Goal: Navigation & Orientation: Find specific page/section

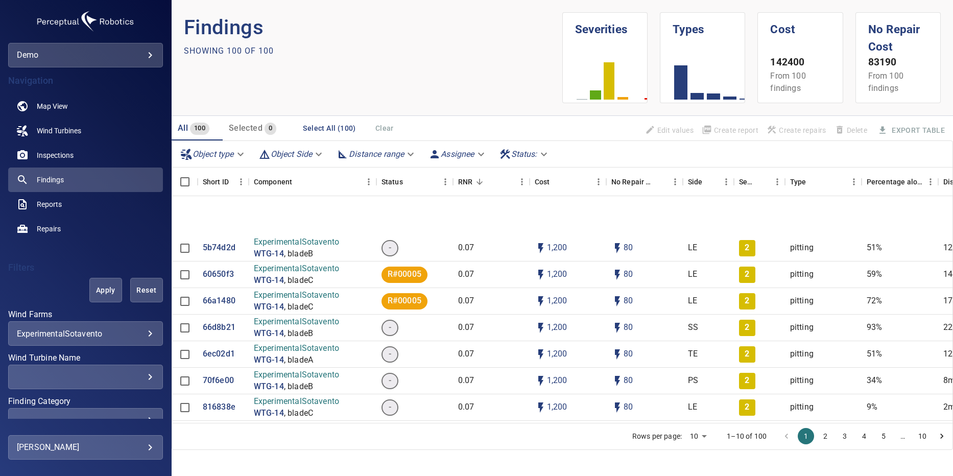
scroll to position [1287, 0]
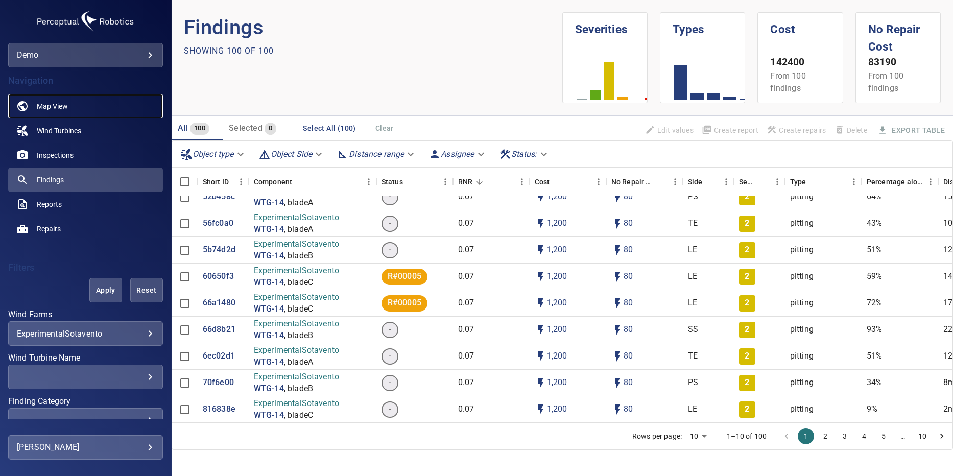
click at [41, 110] on span "Map View" at bounding box center [52, 106] width 31 height 10
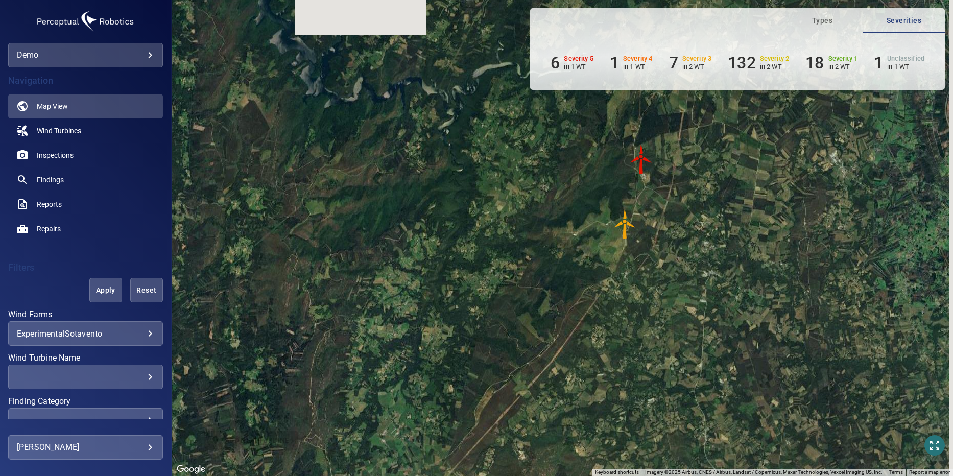
drag, startPoint x: 657, startPoint y: 173, endPoint x: 628, endPoint y: 276, distance: 107.6
click at [628, 276] on div "To activate drag with keyboard, press Alt + Enter. Once in keyboard drag state,…" at bounding box center [562, 238] width 781 height 476
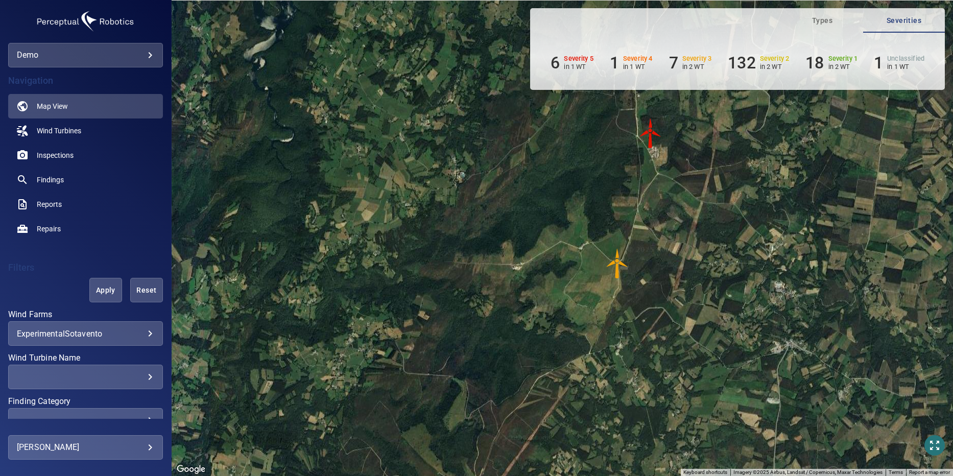
drag, startPoint x: 649, startPoint y: 213, endPoint x: 650, endPoint y: 272, distance: 58.7
click at [650, 272] on div "To activate drag with keyboard, press Alt + Enter. Once in keyboard drag state,…" at bounding box center [562, 238] width 781 height 476
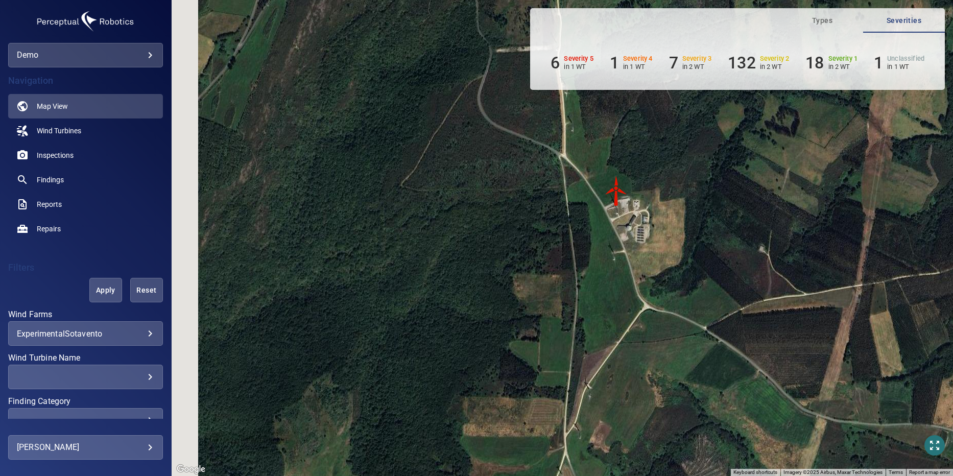
drag, startPoint x: 568, startPoint y: 169, endPoint x: 638, endPoint y: 376, distance: 218.9
click at [638, 377] on div "To activate drag with keyboard, press Alt + Enter. Once in keyboard drag state,…" at bounding box center [562, 238] width 781 height 476
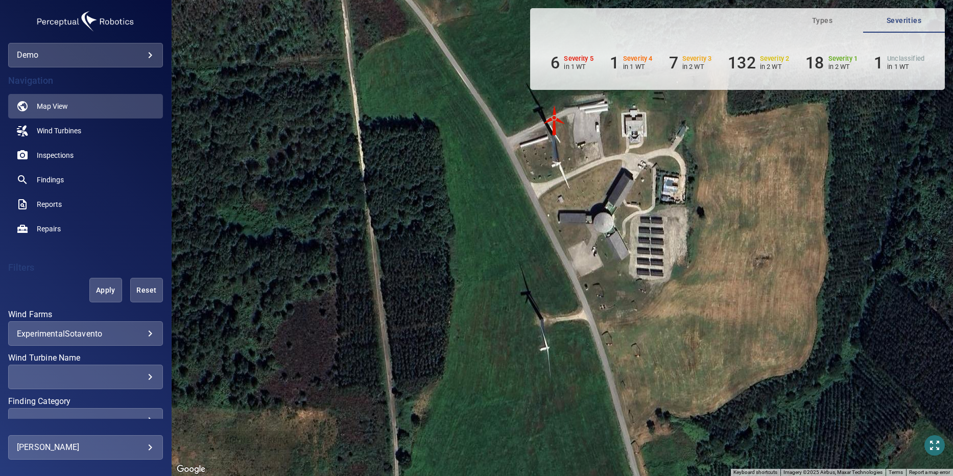
drag, startPoint x: 621, startPoint y: 178, endPoint x: 589, endPoint y: 425, distance: 249.7
click at [588, 425] on div "To activate drag with keyboard, press Alt + Enter. Once in keyboard drag state,…" at bounding box center [562, 238] width 781 height 476
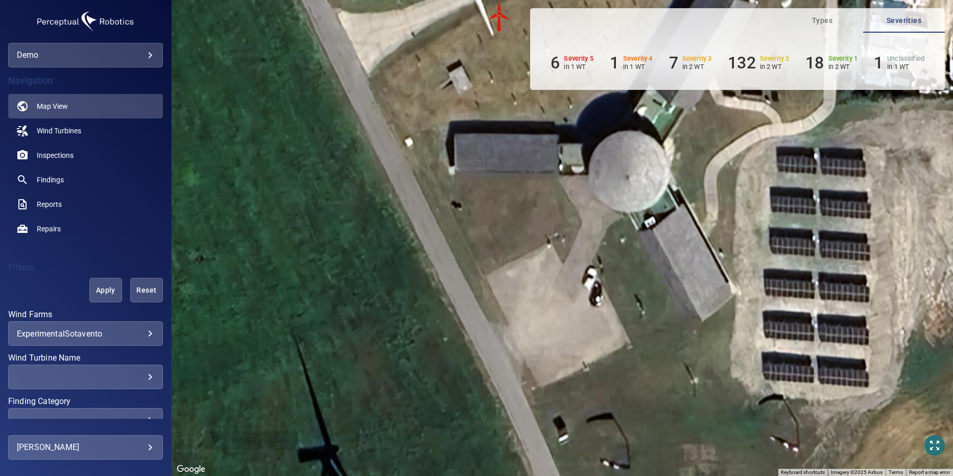
drag, startPoint x: 534, startPoint y: 167, endPoint x: 609, endPoint y: 398, distance: 242.7
click at [611, 474] on div "To activate drag with keyboard, press Alt + Enter. Once in keyboard drag state,…" at bounding box center [562, 238] width 781 height 476
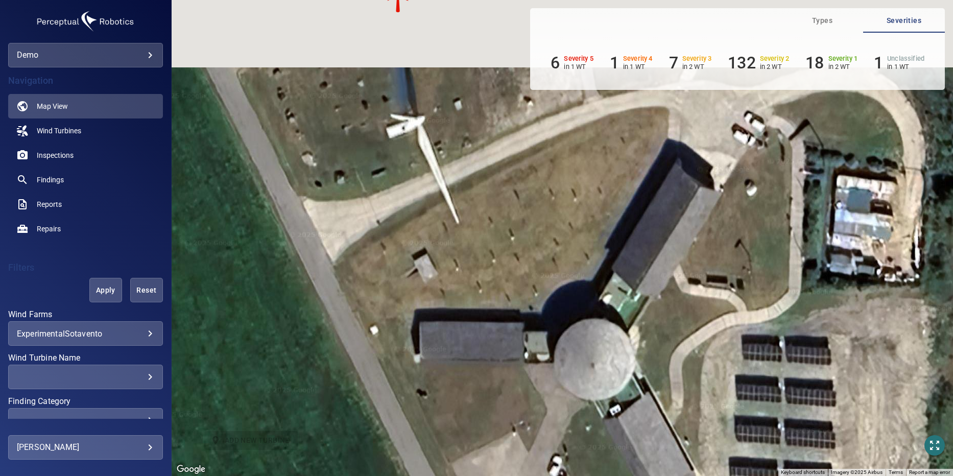
drag, startPoint x: 591, startPoint y: 285, endPoint x: 554, endPoint y: 473, distance: 191.3
click at [554, 475] on div "To activate drag with keyboard, press Alt + Enter. Once in keyboard drag state,…" at bounding box center [562, 238] width 781 height 476
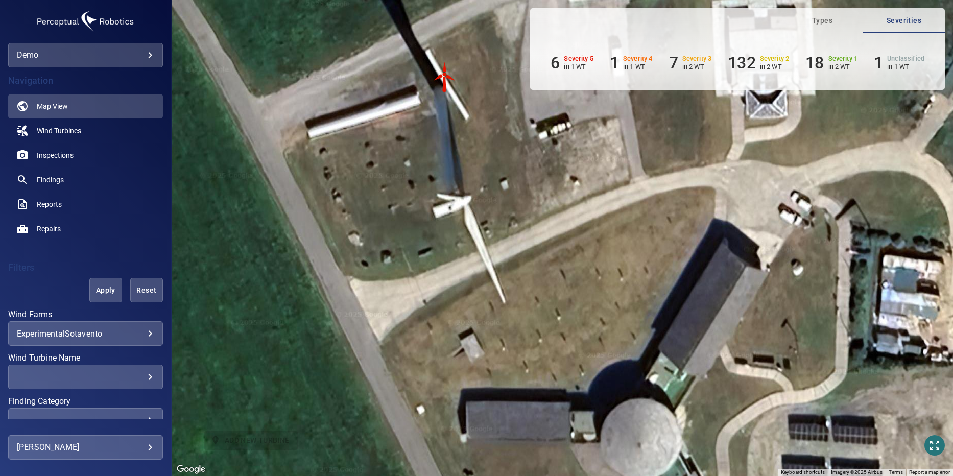
drag, startPoint x: 479, startPoint y: 275, endPoint x: 526, endPoint y: 355, distance: 93.3
click at [526, 355] on div "To activate drag with keyboard, press Alt + Enter. Once in keyboard drag state,…" at bounding box center [562, 238] width 781 height 476
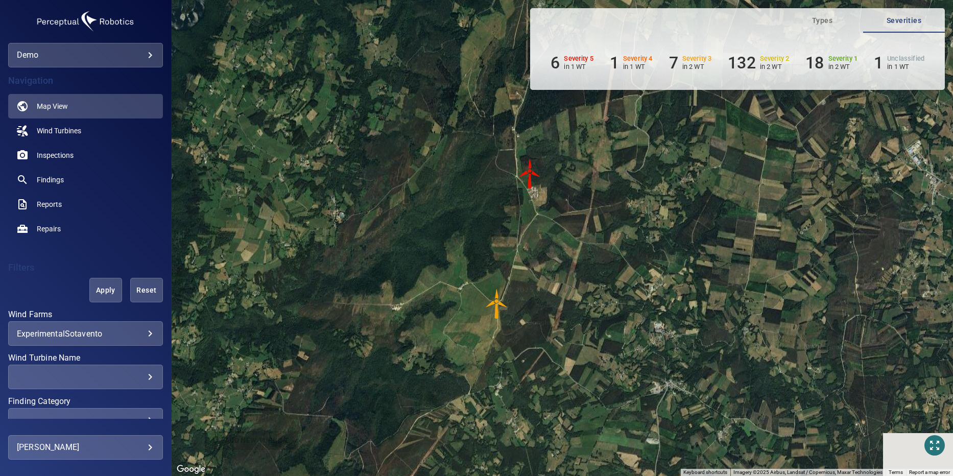
drag, startPoint x: 472, startPoint y: 348, endPoint x: 472, endPoint y: 285, distance: 62.8
click at [472, 287] on div "To activate drag with keyboard, press Alt + Enter. Once in keyboard drag state,…" at bounding box center [562, 238] width 781 height 476
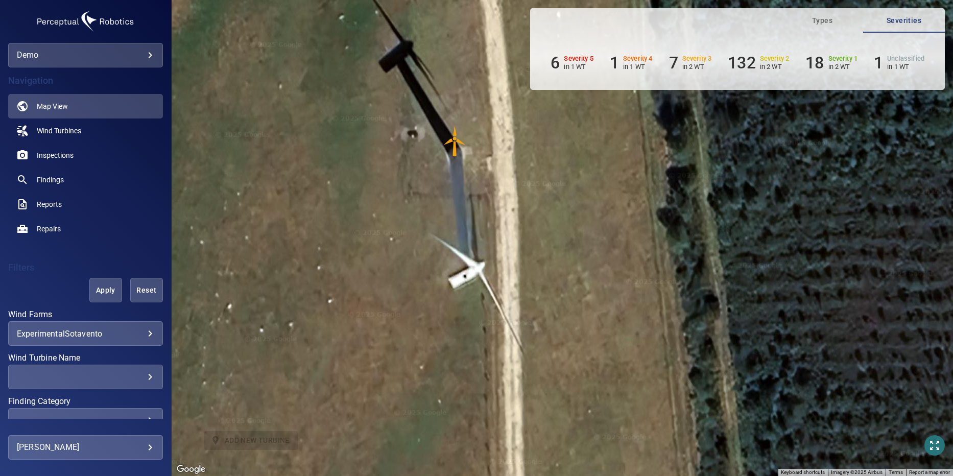
drag, startPoint x: 534, startPoint y: 323, endPoint x: 523, endPoint y: 158, distance: 164.7
click at [523, 158] on div "To activate drag with keyboard, press Alt + Enter. Once in keyboard drag state,…" at bounding box center [562, 238] width 781 height 476
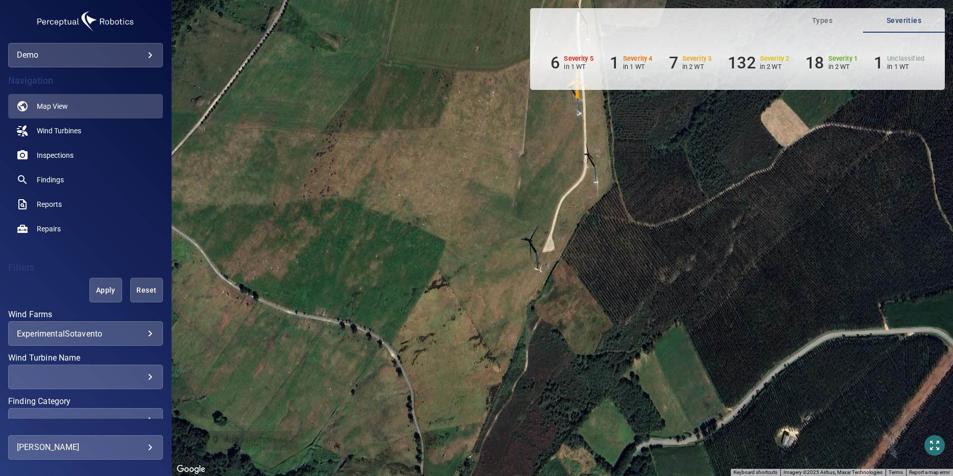
drag, startPoint x: 506, startPoint y: 325, endPoint x: 551, endPoint y: 255, distance: 83.1
click at [551, 255] on div "To activate drag with keyboard, press Alt + Enter. Once in keyboard drag state,…" at bounding box center [562, 238] width 781 height 476
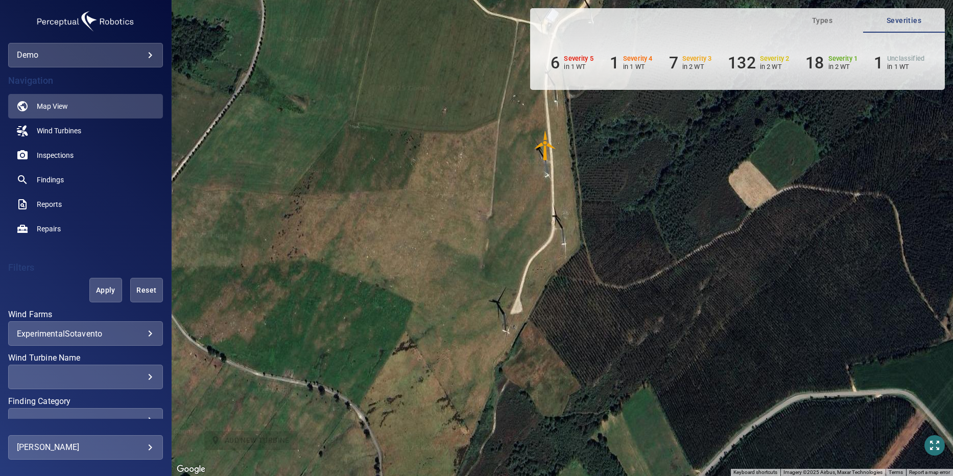
drag, startPoint x: 605, startPoint y: 289, endPoint x: 555, endPoint y: 433, distance: 152.4
click at [558, 430] on div "To activate drag with keyboard, press Alt + Enter. Once in keyboard drag state,…" at bounding box center [562, 238] width 781 height 476
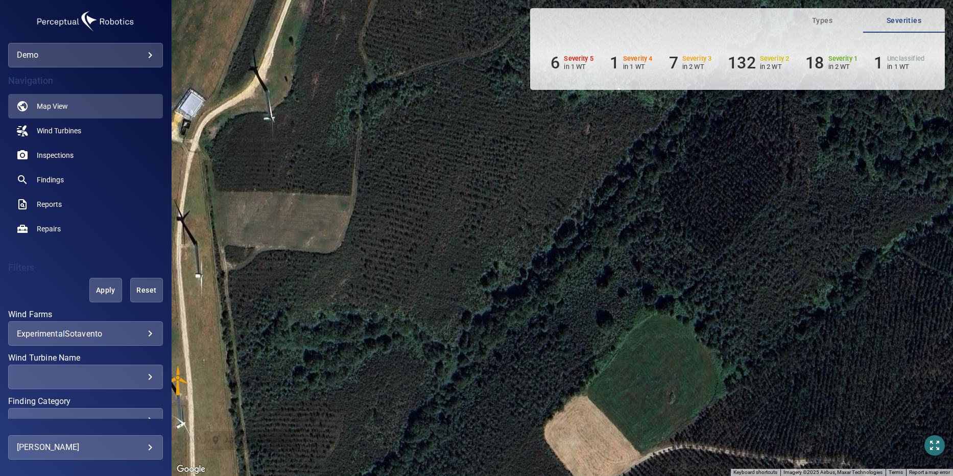
drag, startPoint x: 443, startPoint y: 321, endPoint x: 495, endPoint y: 351, distance: 59.7
click at [495, 351] on div "To activate drag with keyboard, press Alt + Enter. Once in keyboard drag state,…" at bounding box center [562, 238] width 781 height 476
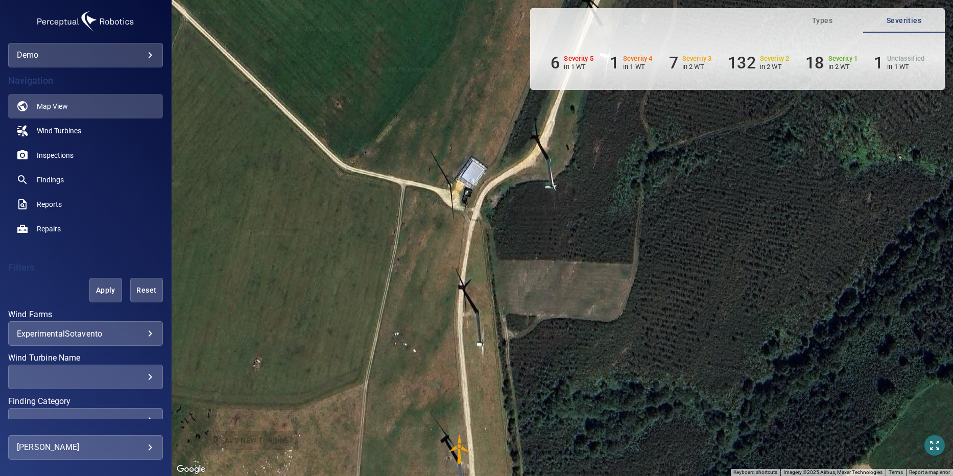
drag, startPoint x: 377, startPoint y: 293, endPoint x: 536, endPoint y: 302, distance: 159.6
click at [536, 302] on div "To activate drag with keyboard, press Alt + Enter. Once in keyboard drag state,…" at bounding box center [562, 238] width 781 height 476
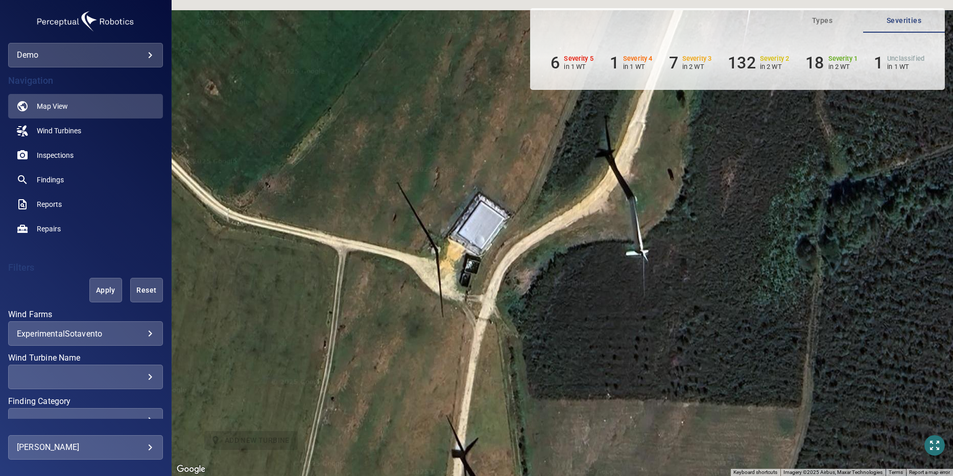
drag, startPoint x: 475, startPoint y: 209, endPoint x: 516, endPoint y: 383, distance: 178.3
click at [516, 383] on div "To activate drag with keyboard, press Alt + Enter. Once in keyboard drag state,…" at bounding box center [562, 238] width 781 height 476
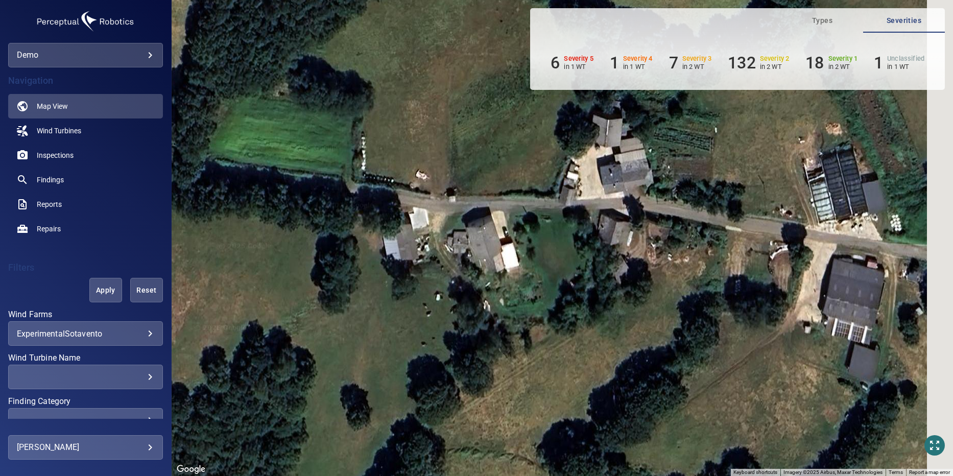
drag, startPoint x: 763, startPoint y: 255, endPoint x: 598, endPoint y: 416, distance: 230.0
click at [598, 416] on div "To activate drag with keyboard, press Alt + Enter. Once in keyboard drag state,…" at bounding box center [562, 238] width 781 height 476
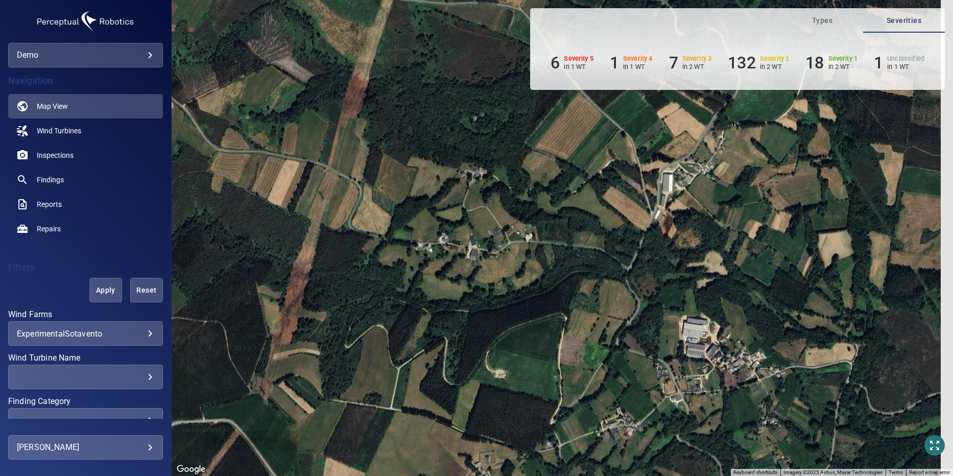
drag, startPoint x: 656, startPoint y: 323, endPoint x: 586, endPoint y: 274, distance: 85.8
click at [582, 273] on div "To activate drag with keyboard, press Alt + Enter. Once in keyboard drag state,…" at bounding box center [562, 238] width 781 height 476
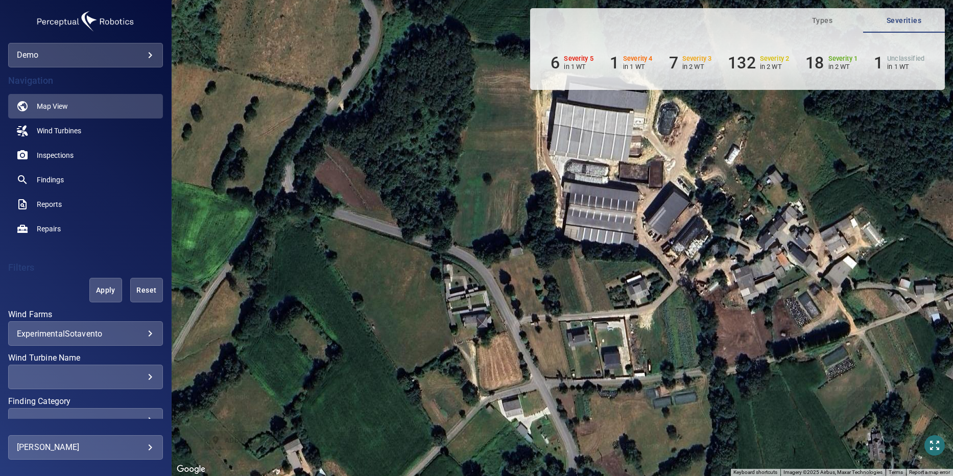
drag, startPoint x: 683, startPoint y: 303, endPoint x: 670, endPoint y: 353, distance: 52.0
click at [670, 353] on div "To activate drag with keyboard, press Alt + Enter. Once in keyboard drag state,…" at bounding box center [562, 238] width 781 height 476
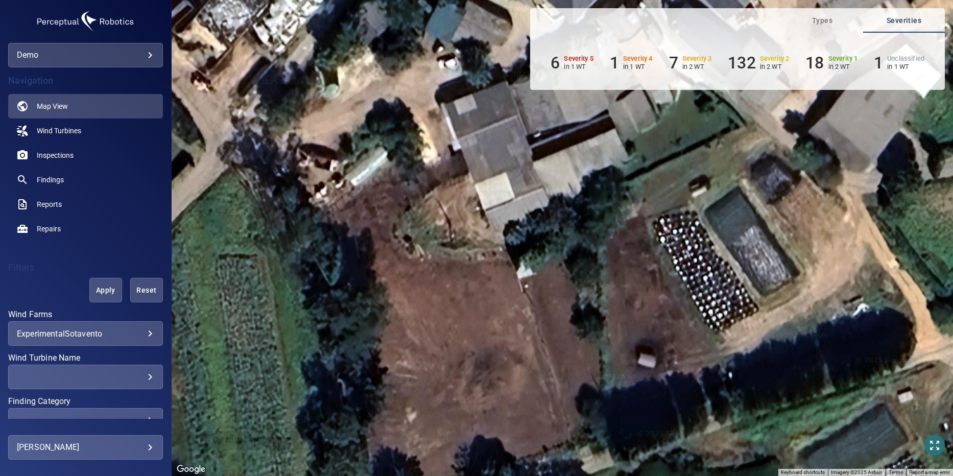
drag, startPoint x: 921, startPoint y: 307, endPoint x: 728, endPoint y: 307, distance: 193.5
click at [728, 307] on div "To activate drag with keyboard, press Alt + Enter. Once in keyboard drag state,…" at bounding box center [562, 238] width 781 height 476
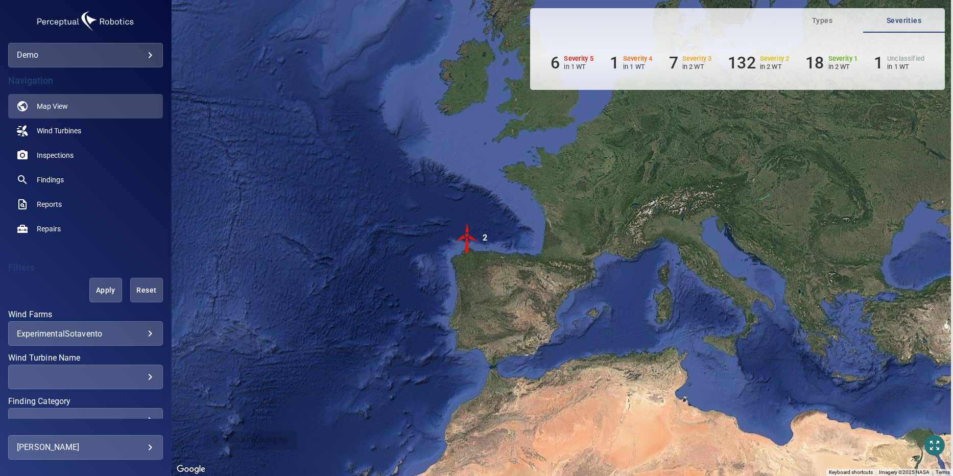
drag, startPoint x: 889, startPoint y: 333, endPoint x: 467, endPoint y: 284, distance: 425.0
click at [467, 284] on div "To activate drag with keyboard, press Alt + Enter. Once in keyboard drag state,…" at bounding box center [562, 238] width 781 height 476
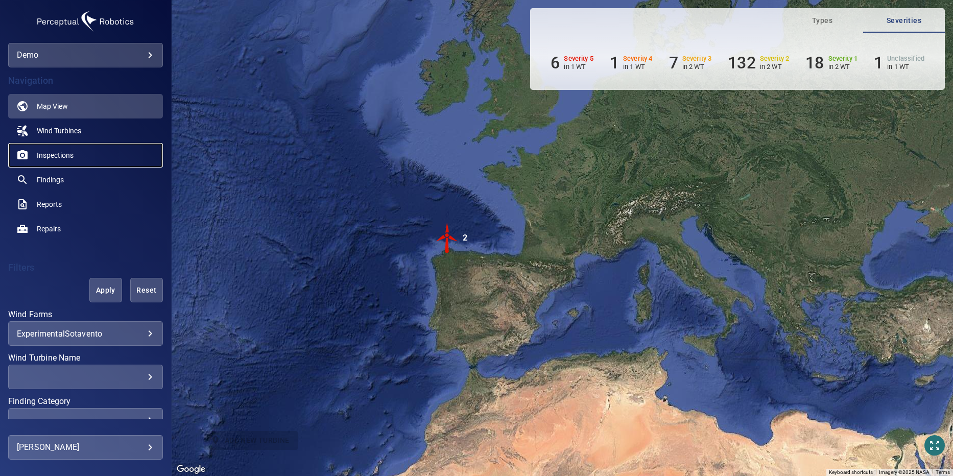
click at [50, 144] on link "Inspections" at bounding box center [85, 155] width 155 height 25
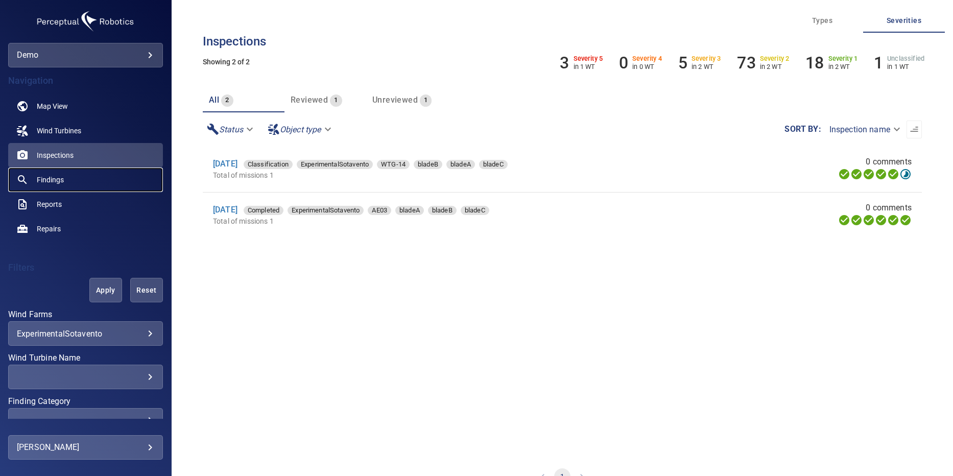
click at [28, 178] on icon "findings noActive" at bounding box center [22, 180] width 12 height 12
